Goal: Task Accomplishment & Management: Use online tool/utility

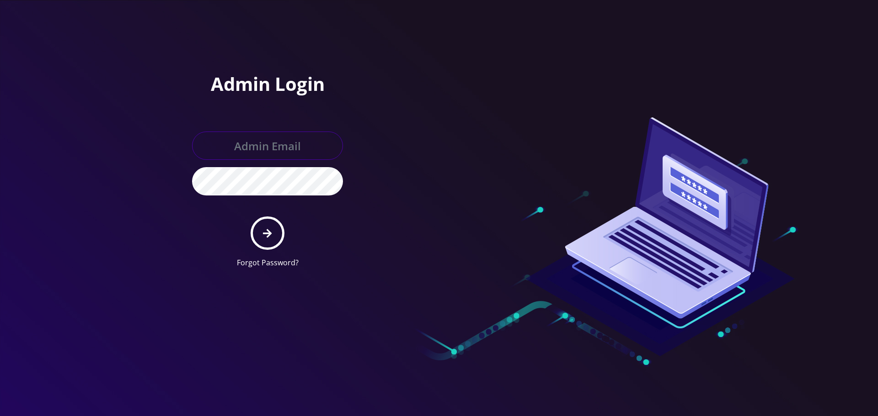
type input "[EMAIL_ADDRESS][DOMAIN_NAME]"
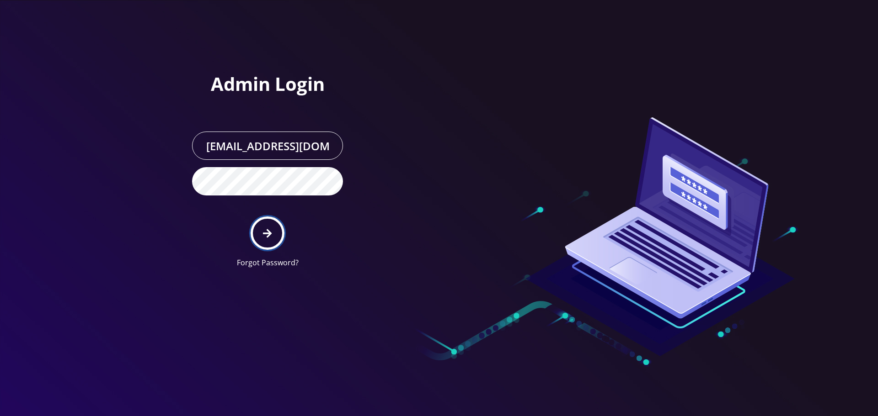
click at [268, 217] on button "submit" at bounding box center [266, 233] width 33 height 33
click at [132, 104] on div at bounding box center [439, 208] width 878 height 416
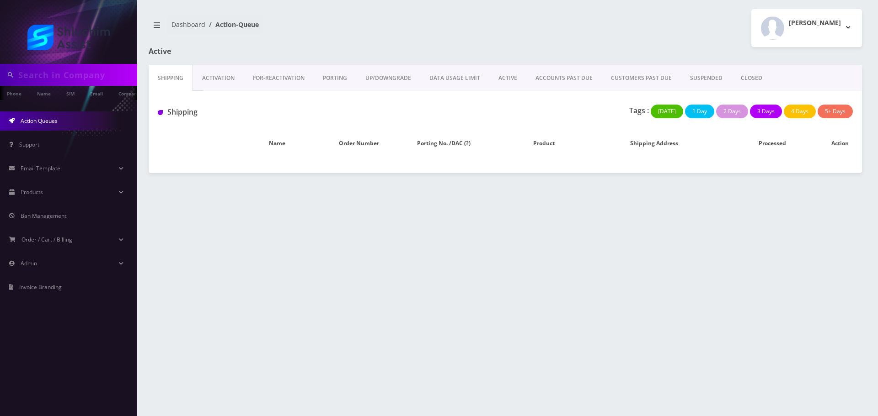
type input "9295980501"
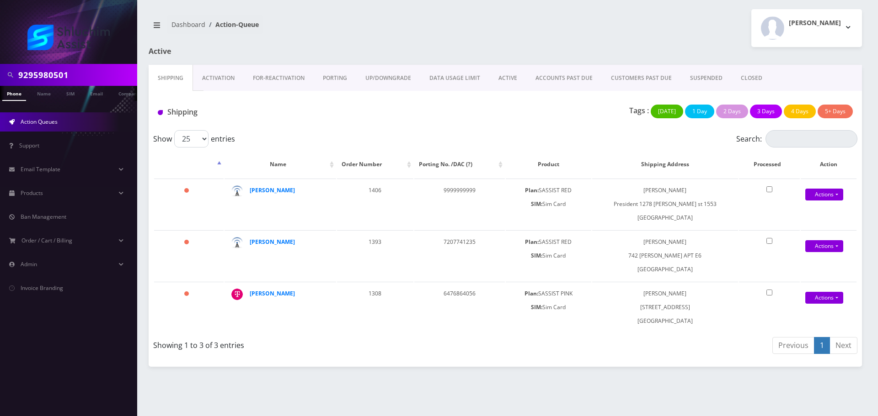
click at [81, 75] on input "9295980501" at bounding box center [76, 74] width 117 height 17
click at [82, 75] on input "9295980501" at bounding box center [76, 74] width 117 height 17
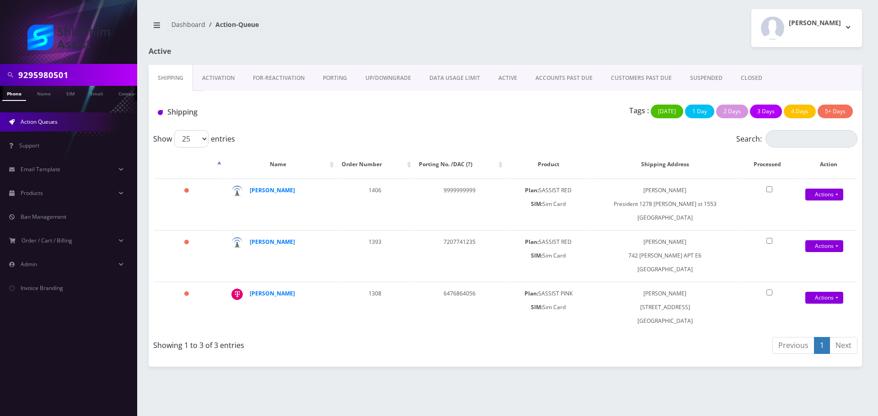
click at [82, 75] on input "9295980501" at bounding box center [76, 74] width 117 height 17
click at [80, 73] on input "9295980501" at bounding box center [76, 74] width 117 height 17
